Goal: Information Seeking & Learning: Learn about a topic

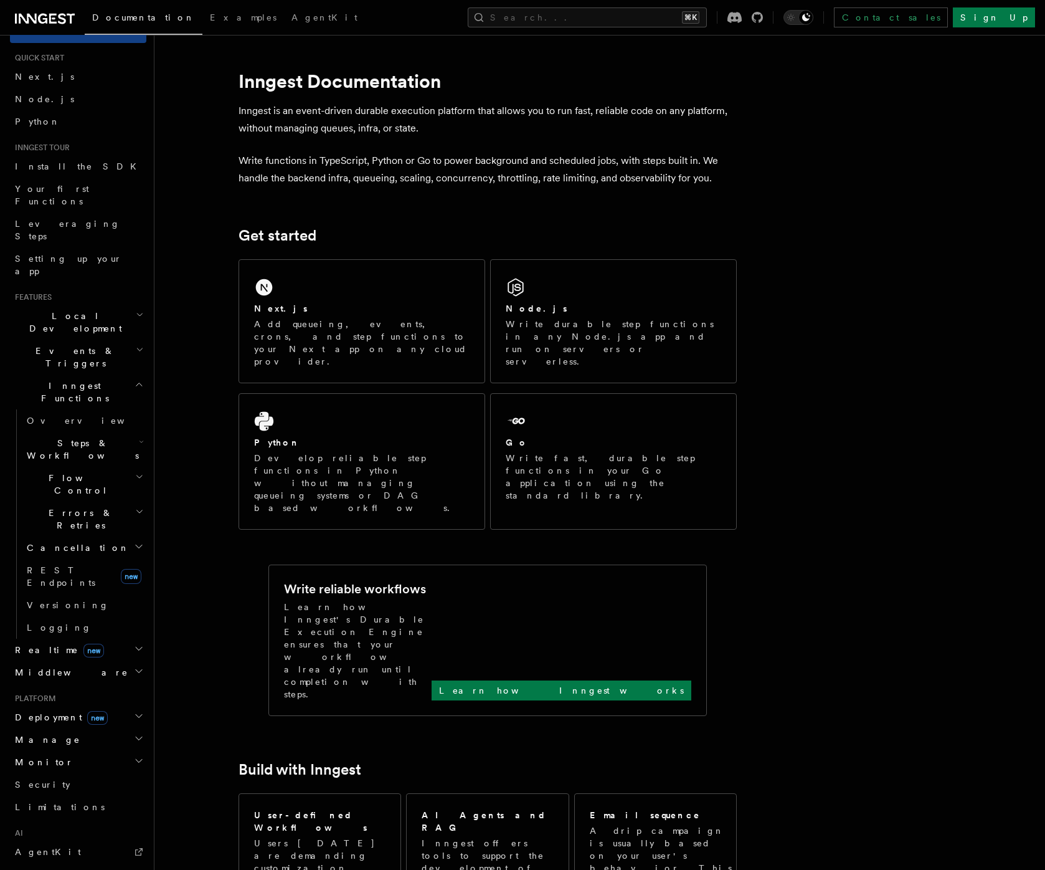
scroll to position [27, 0]
click at [77, 407] on link "Overview" at bounding box center [84, 418] width 125 height 22
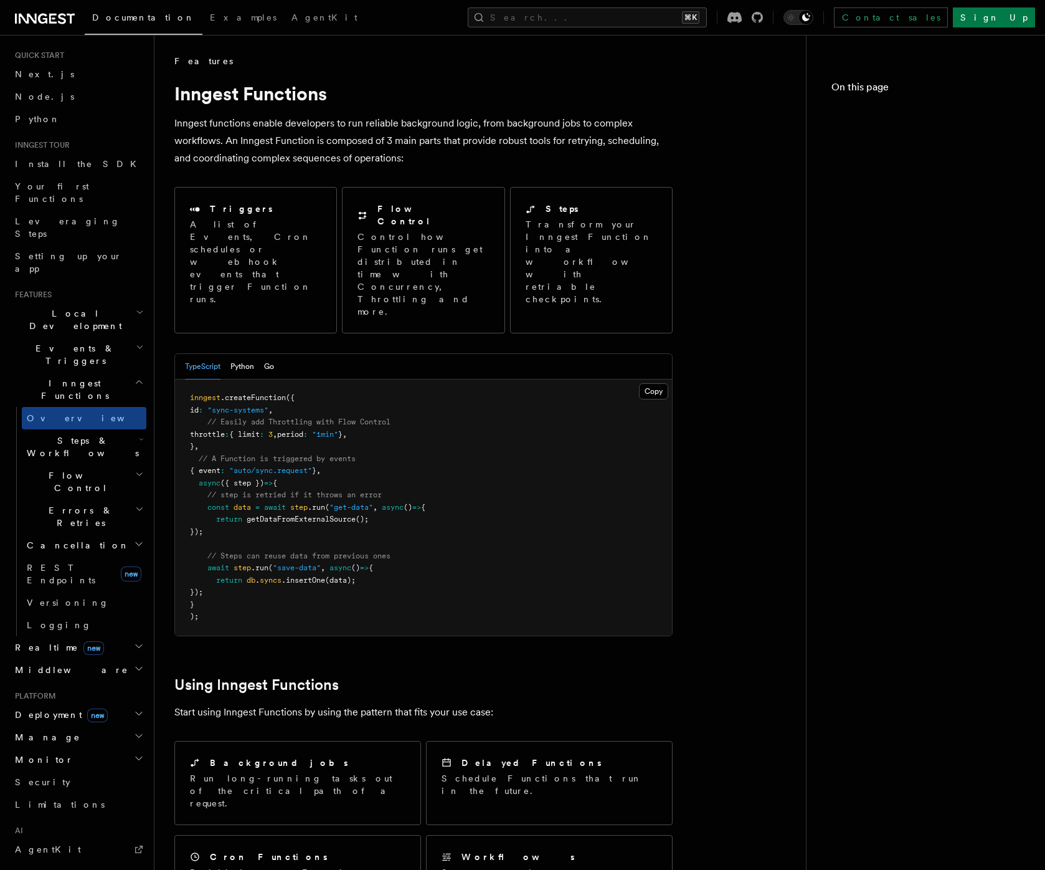
click at [78, 434] on span "Steps & Workflows" at bounding box center [80, 446] width 117 height 25
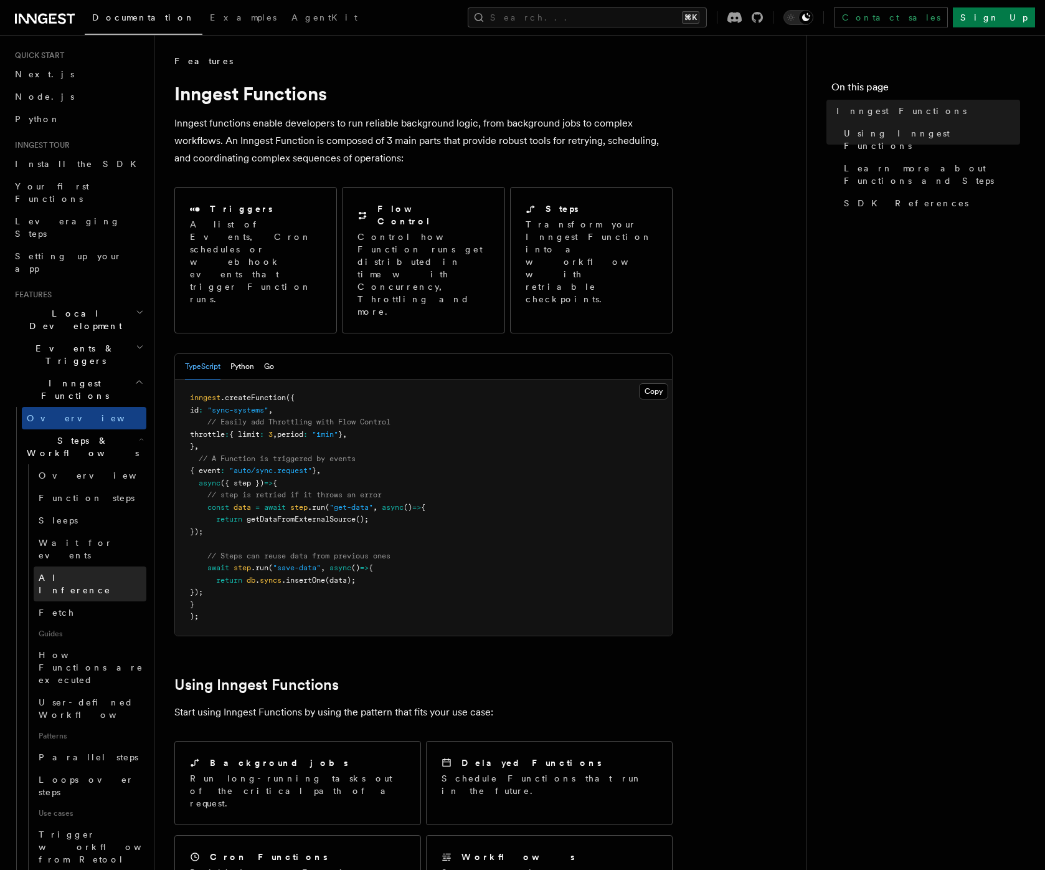
click at [63, 572] on span "AI Inference" at bounding box center [75, 583] width 72 height 22
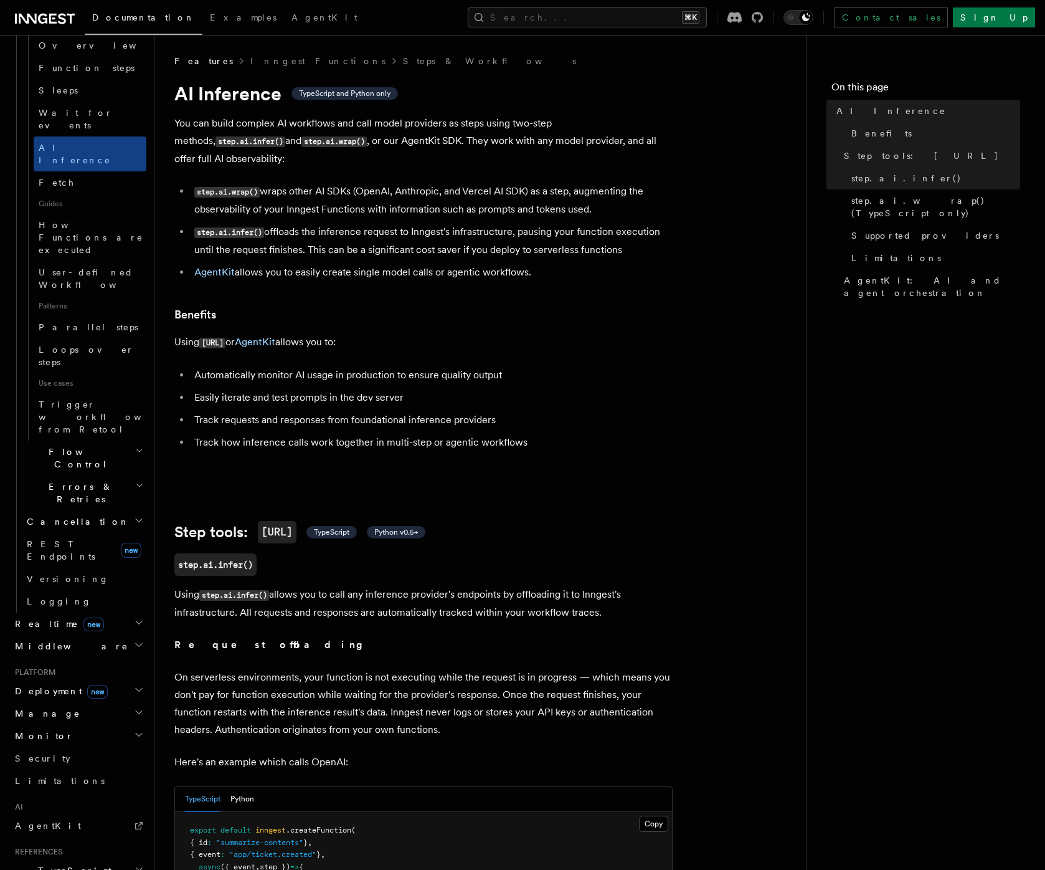
scroll to position [483, 0]
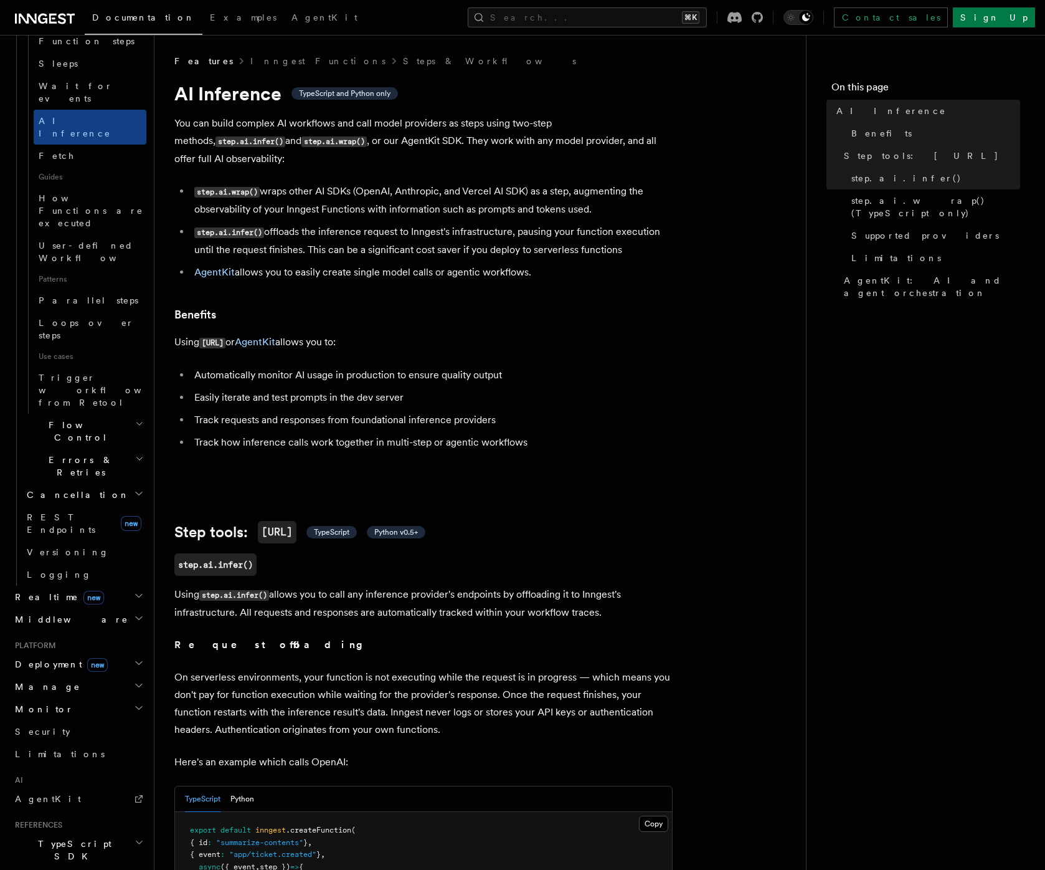
click at [94, 832] on h2 "TypeScript SDK" at bounding box center [78, 849] width 136 height 35
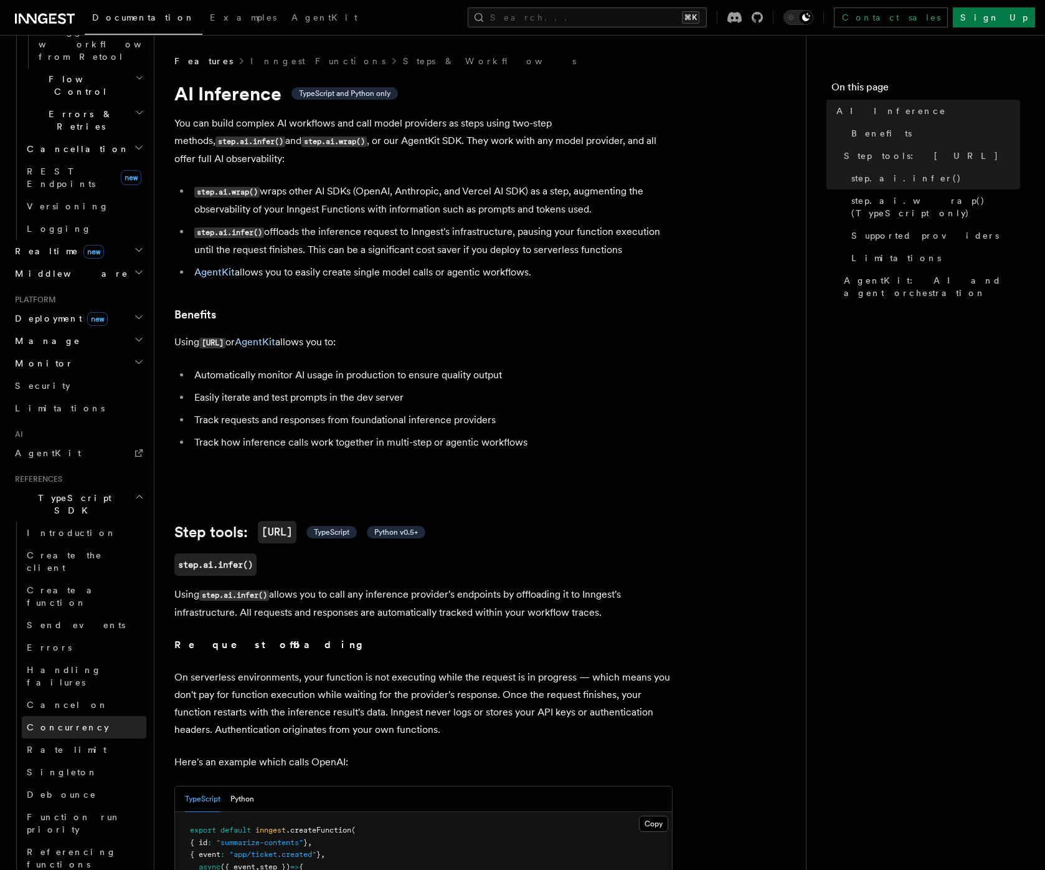
scroll to position [835, 0]
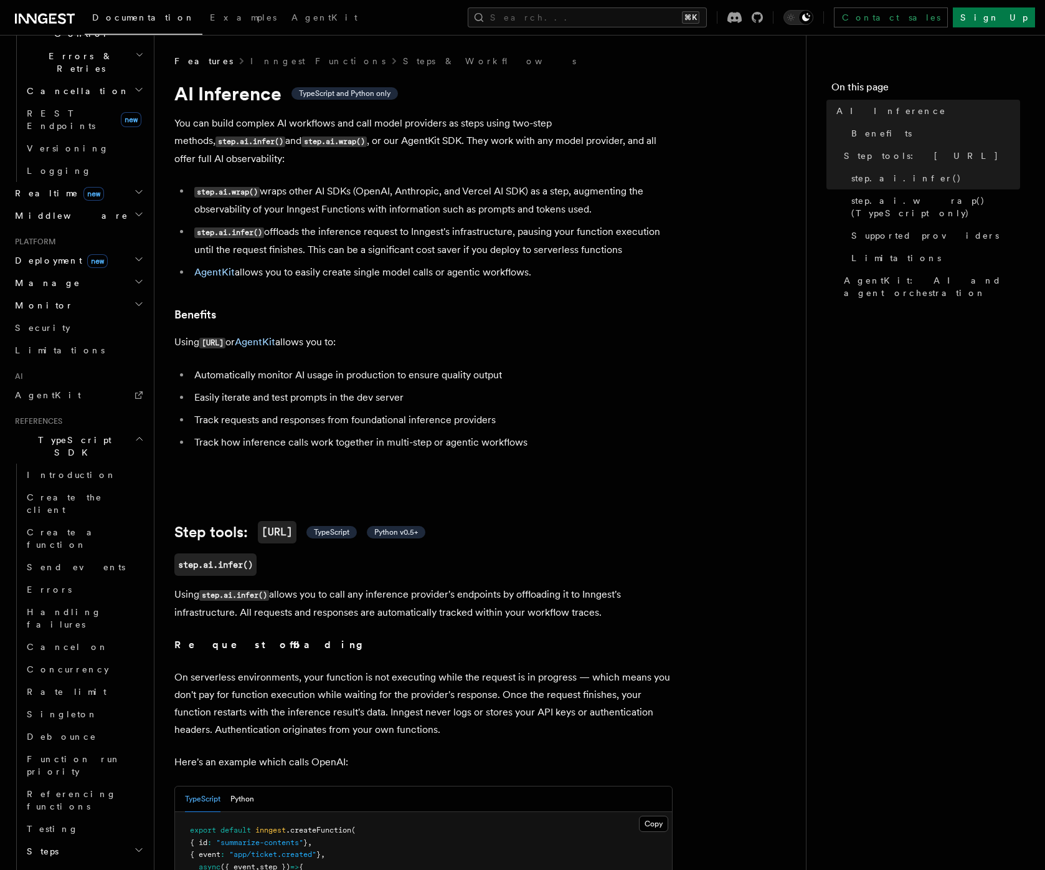
click at [56, 840] on h2 "Steps" at bounding box center [84, 851] width 125 height 22
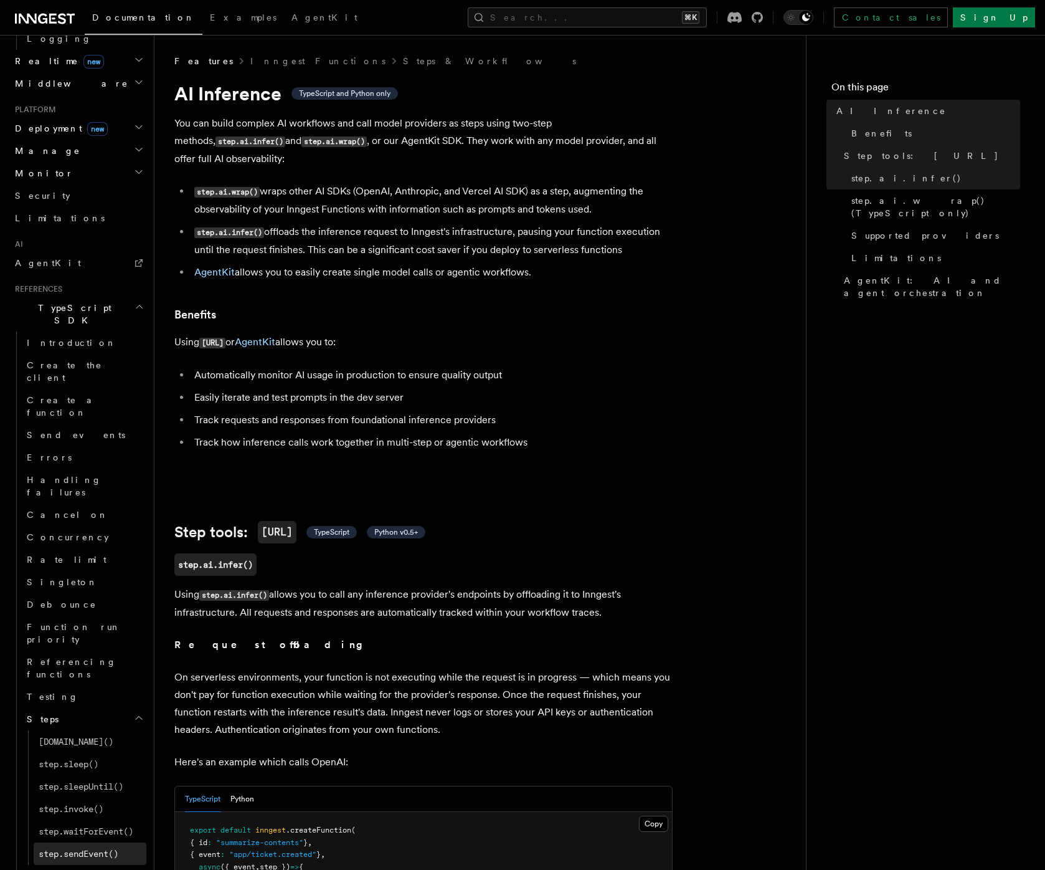
scroll to position [1021, 0]
click at [76, 862] on h2 "Serve" at bounding box center [84, 873] width 125 height 22
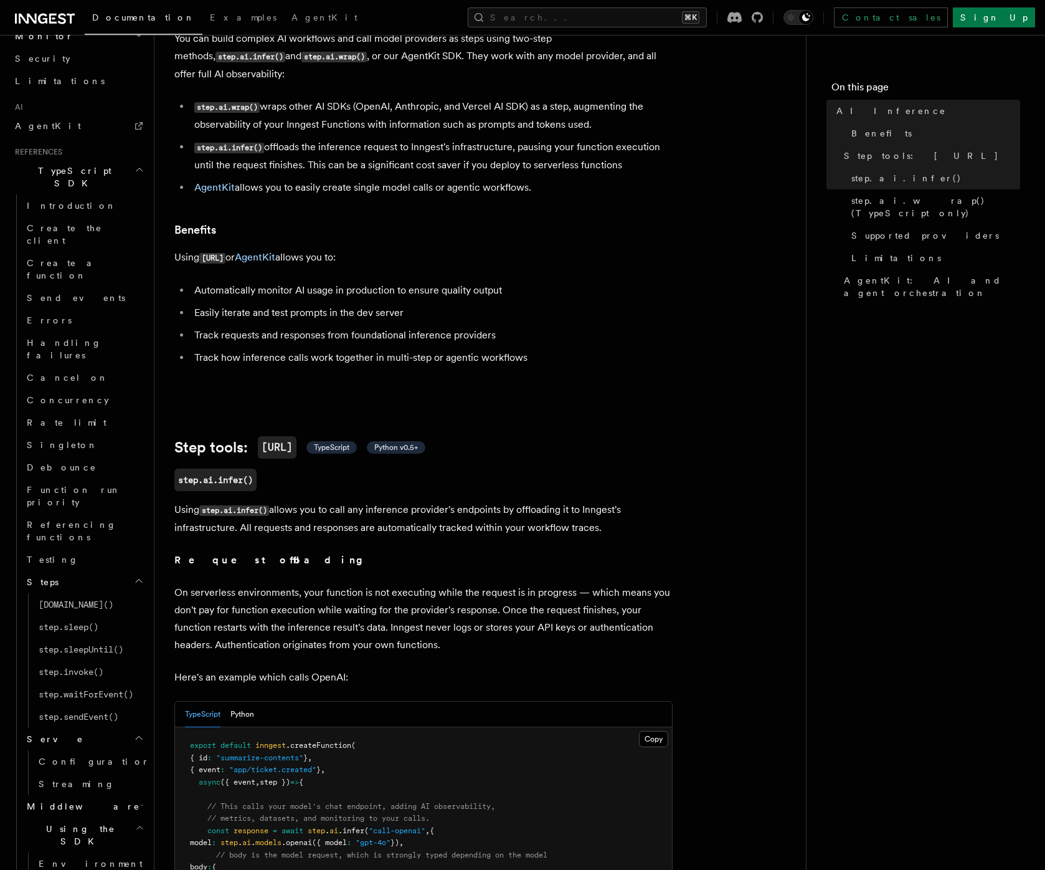
scroll to position [85, 0]
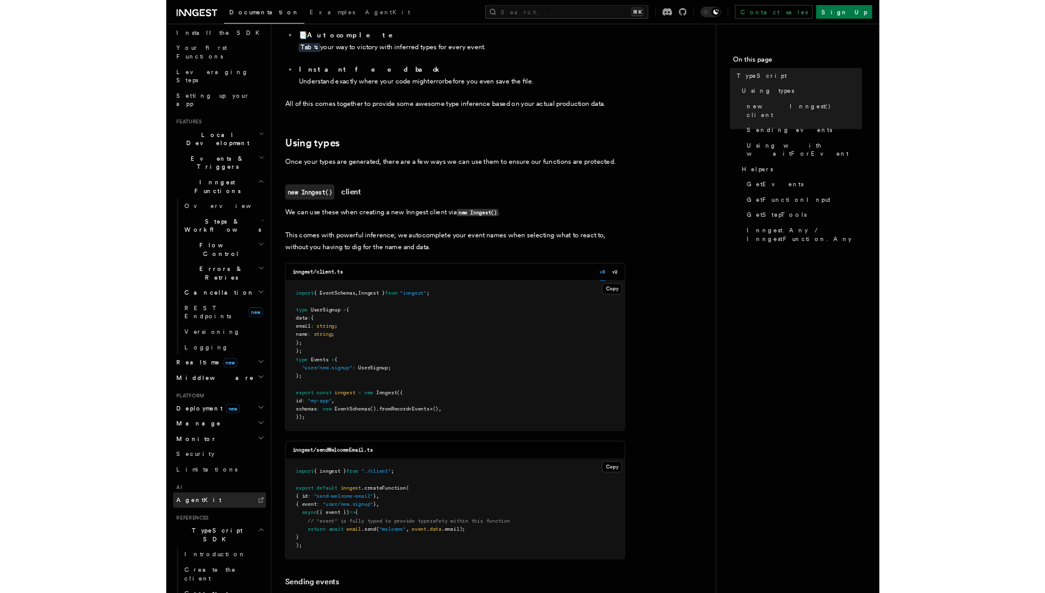
scroll to position [143, 0]
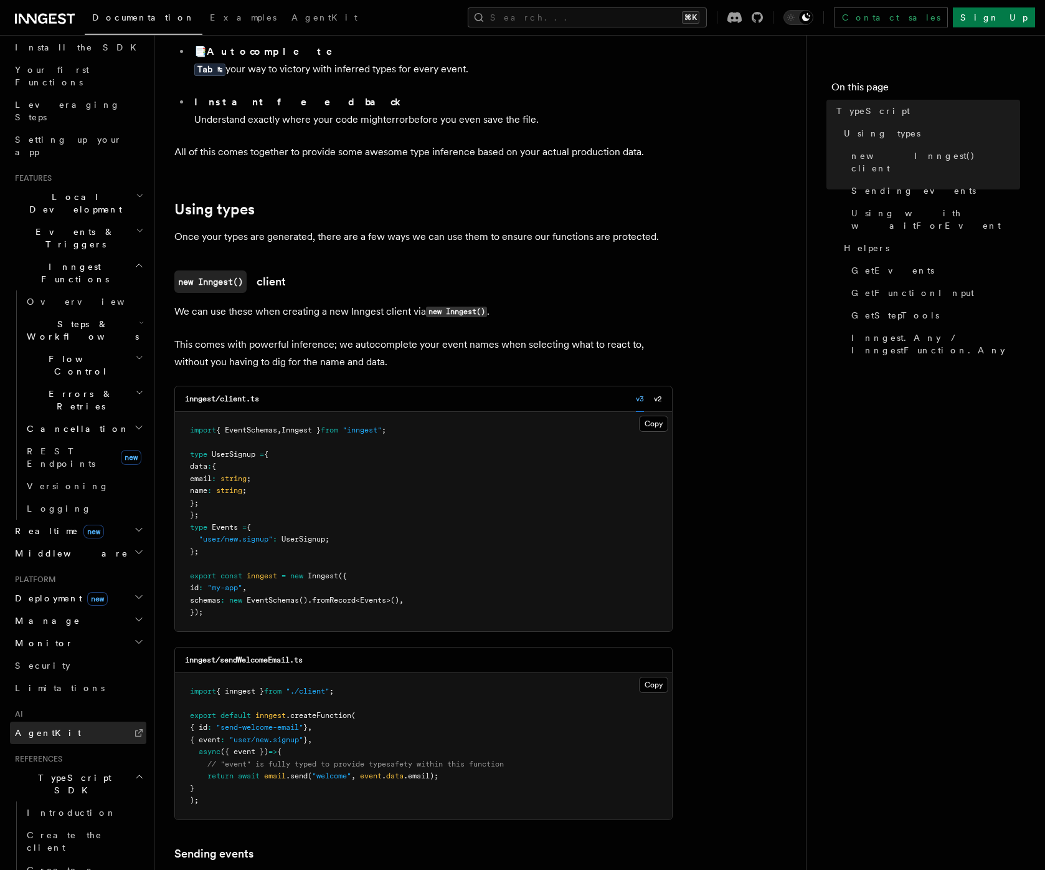
click at [67, 721] on link "AgentKit" at bounding box center [78, 732] width 136 height 22
